Goal: Task Accomplishment & Management: Complete application form

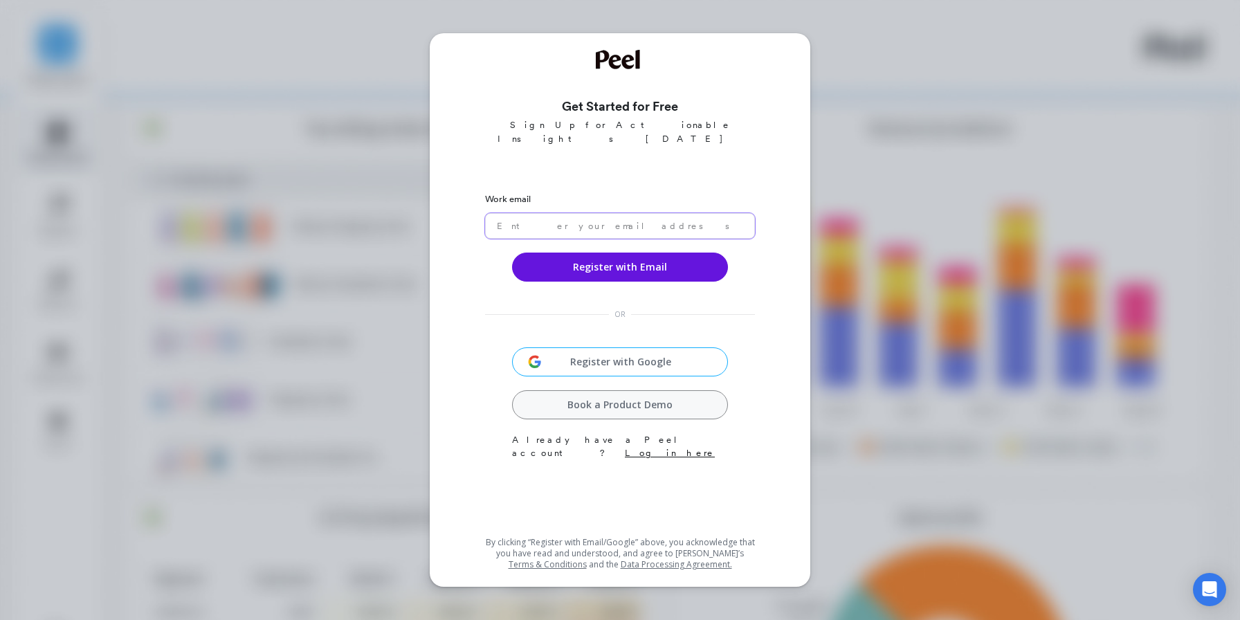
click at [553, 213] on input "email" at bounding box center [620, 226] width 270 height 26
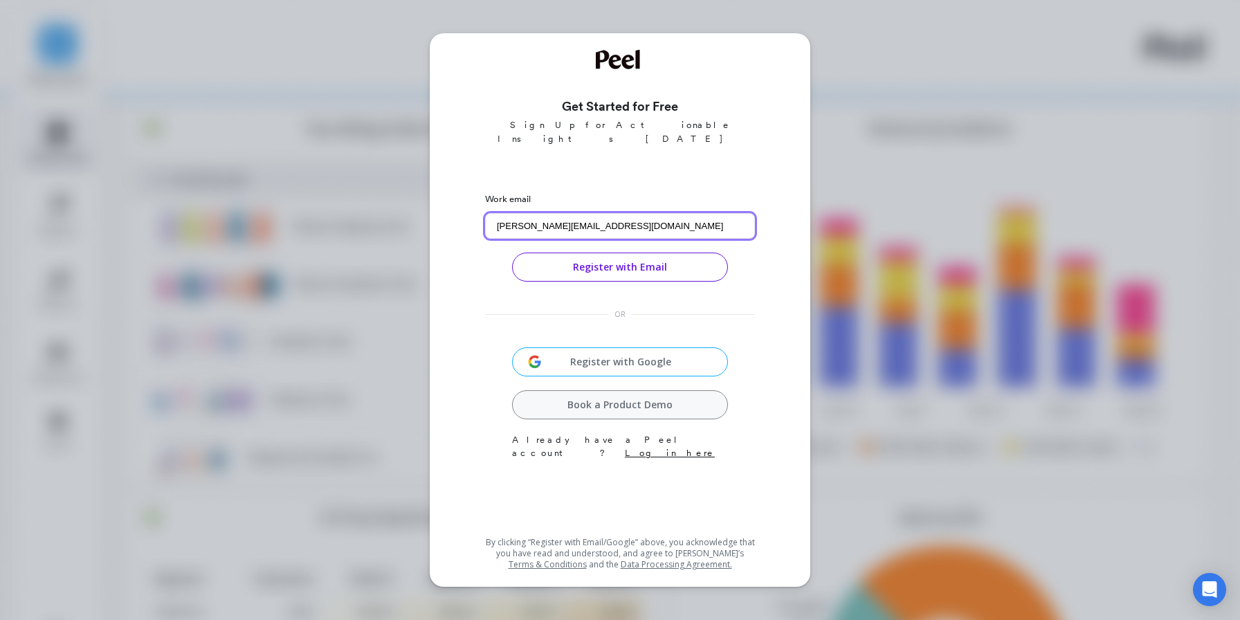
type input "[PERSON_NAME][EMAIL_ADDRESS][DOMAIN_NAME]"
click at [649, 253] on button "Register with Email" at bounding box center [620, 267] width 216 height 29
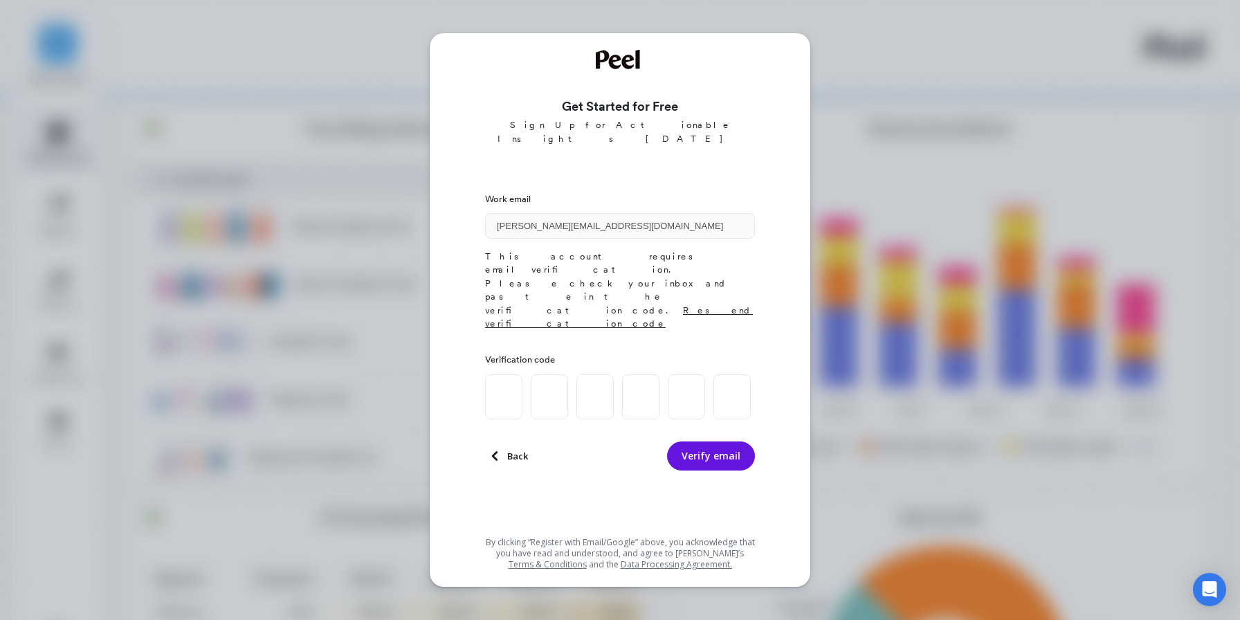
click at [506, 374] on input at bounding box center [503, 396] width 37 height 45
paste input "7"
type input "9"
type input "1"
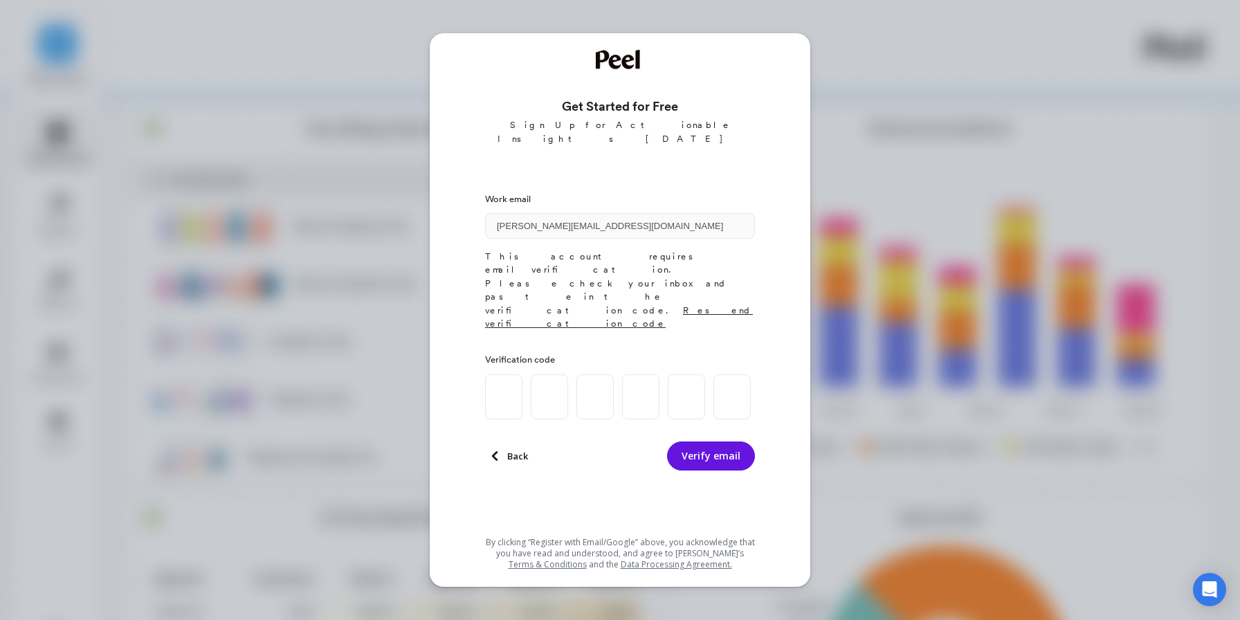
type input "7"
type input "3"
type input "7"
click at [711, 441] on button "Verify email" at bounding box center [711, 455] width 88 height 29
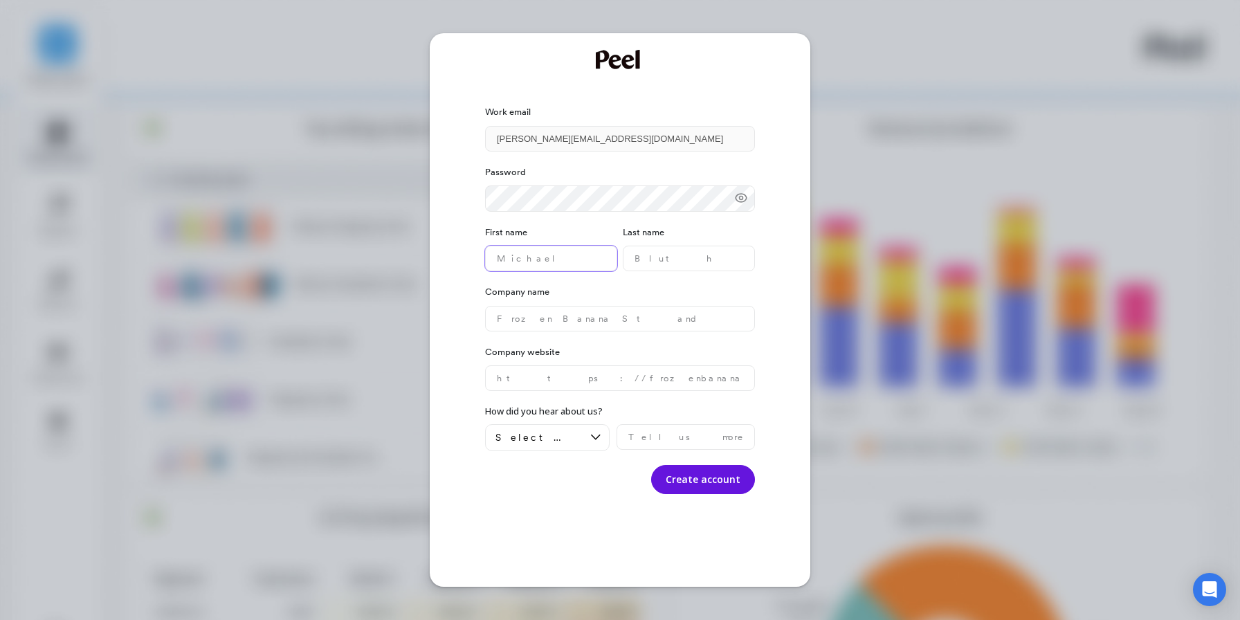
click at [545, 256] on name "text" at bounding box center [551, 259] width 132 height 26
type name "Marcy"
type name "Chandler"
click at [526, 331] on name "text" at bounding box center [620, 319] width 270 height 26
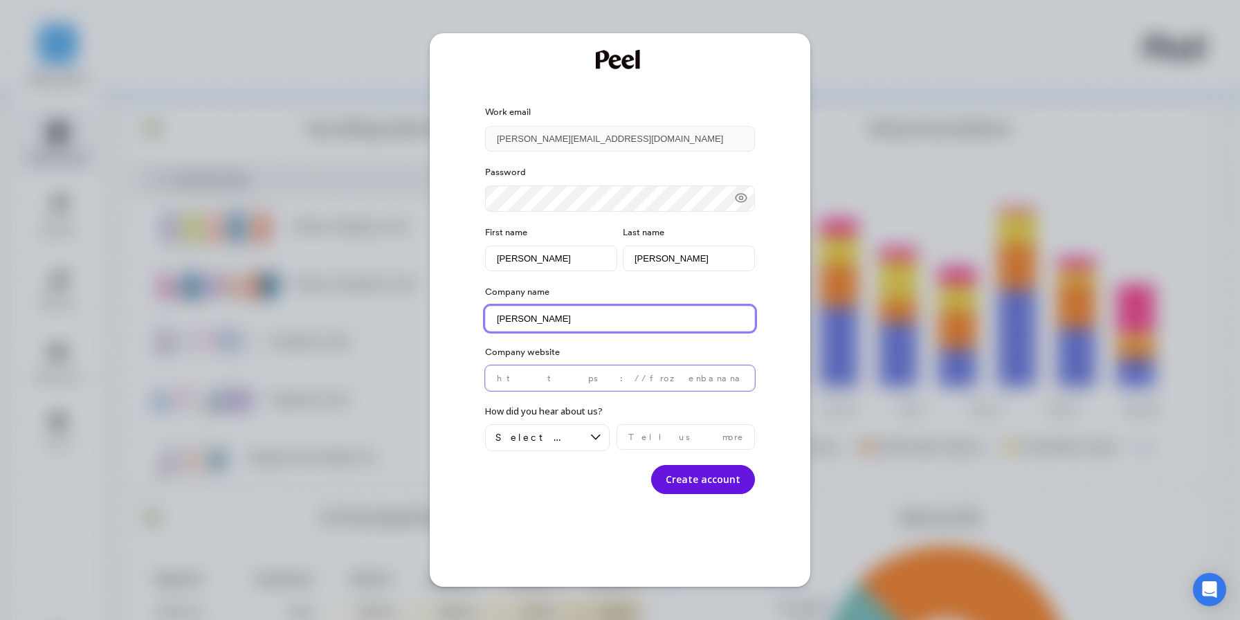
type name "[PERSON_NAME]"
click at [514, 378] on website "text" at bounding box center [620, 378] width 270 height 26
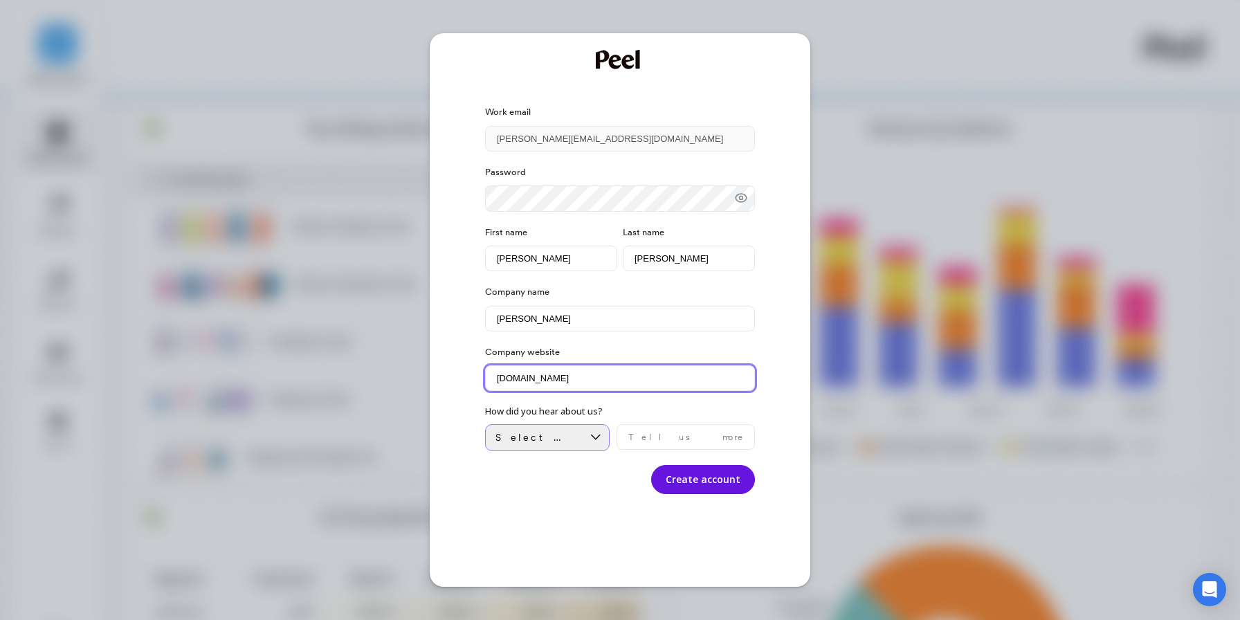
type website "www.drinkcann.com"
click at [576, 431] on div "Select an option" at bounding box center [547, 437] width 125 height 27
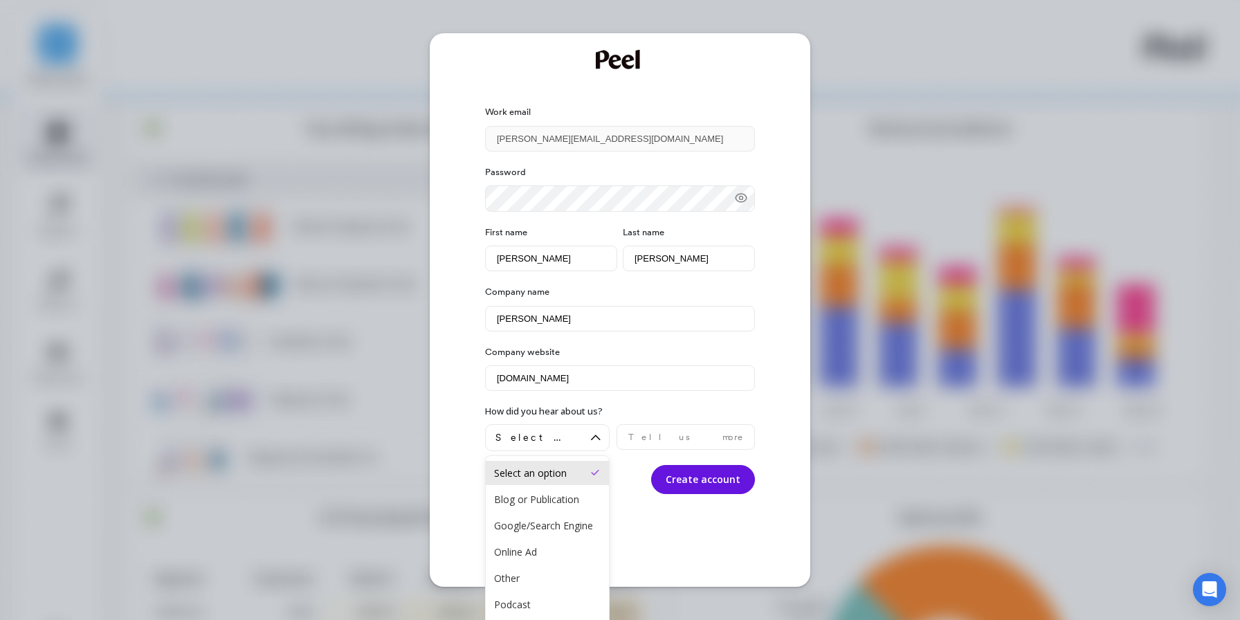
drag, startPoint x: 537, startPoint y: 549, endPoint x: 666, endPoint y: 527, distance: 130.6
click at [666, 527] on div "Work email marcy@drinkcann.com Password First name Marcy Last name Chandler Com…" at bounding box center [620, 310] width 1240 height 620
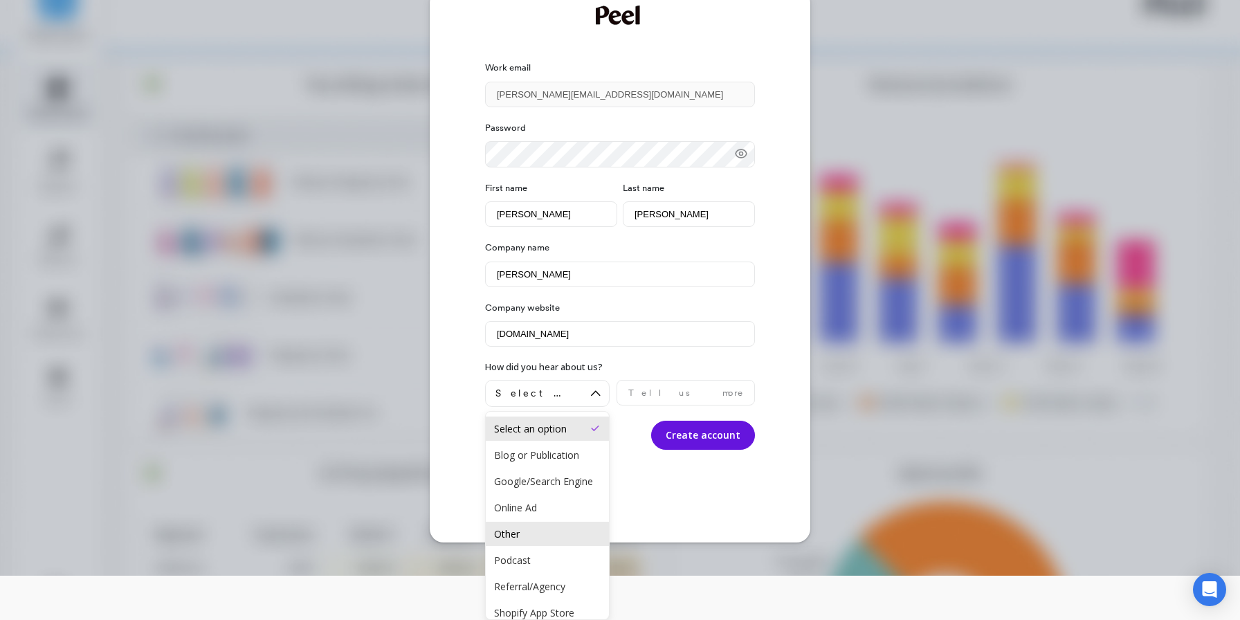
click at [554, 540] on div "Other" at bounding box center [547, 533] width 107 height 13
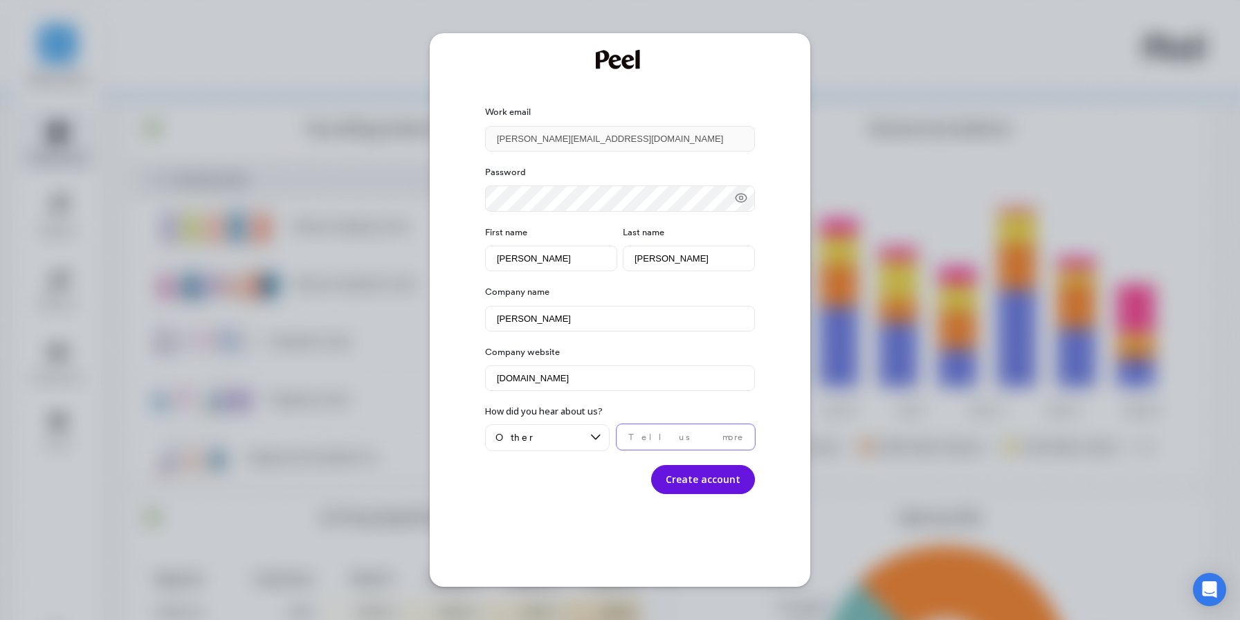
click at [655, 439] on input "text" at bounding box center [685, 437] width 138 height 26
type input "chatgpt"
click at [729, 479] on button "Create account" at bounding box center [703, 479] width 104 height 29
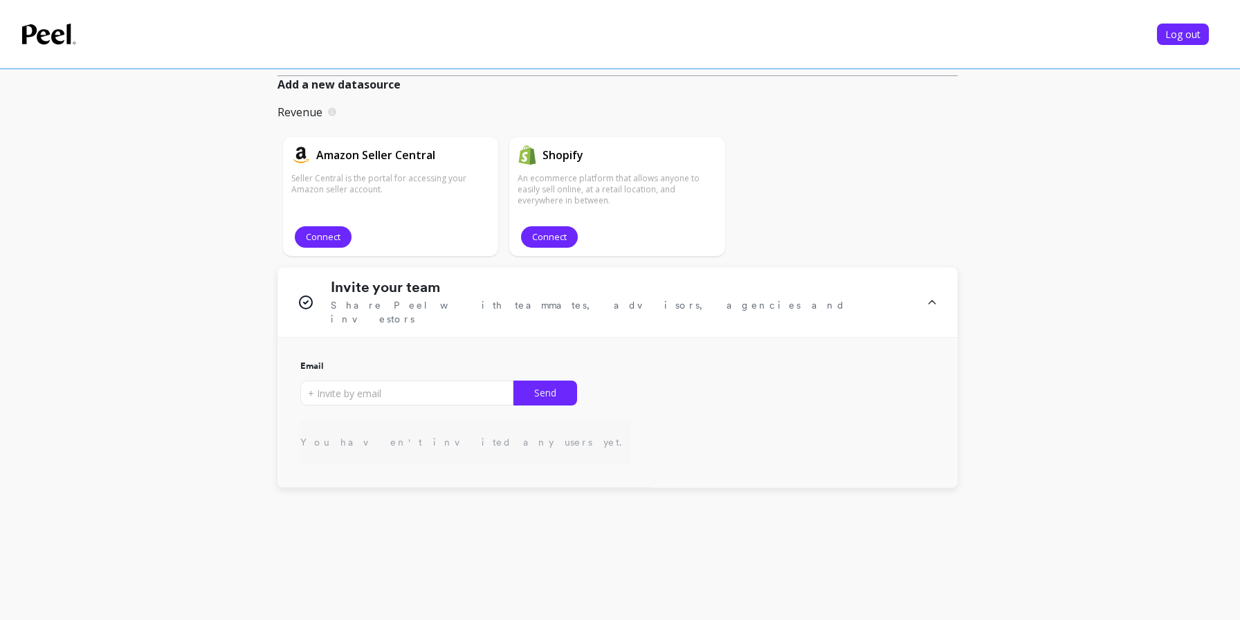
scroll to position [326, 0]
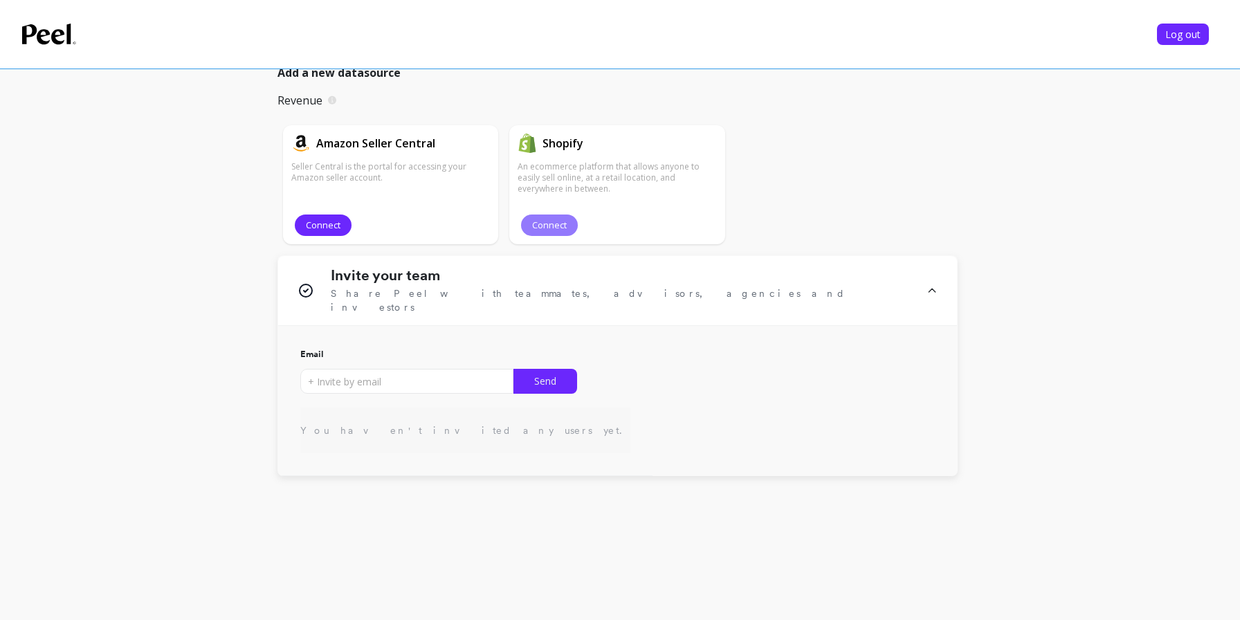
click at [564, 228] on span "Connect" at bounding box center [549, 225] width 35 height 13
